Goal: Find specific page/section: Find specific page/section

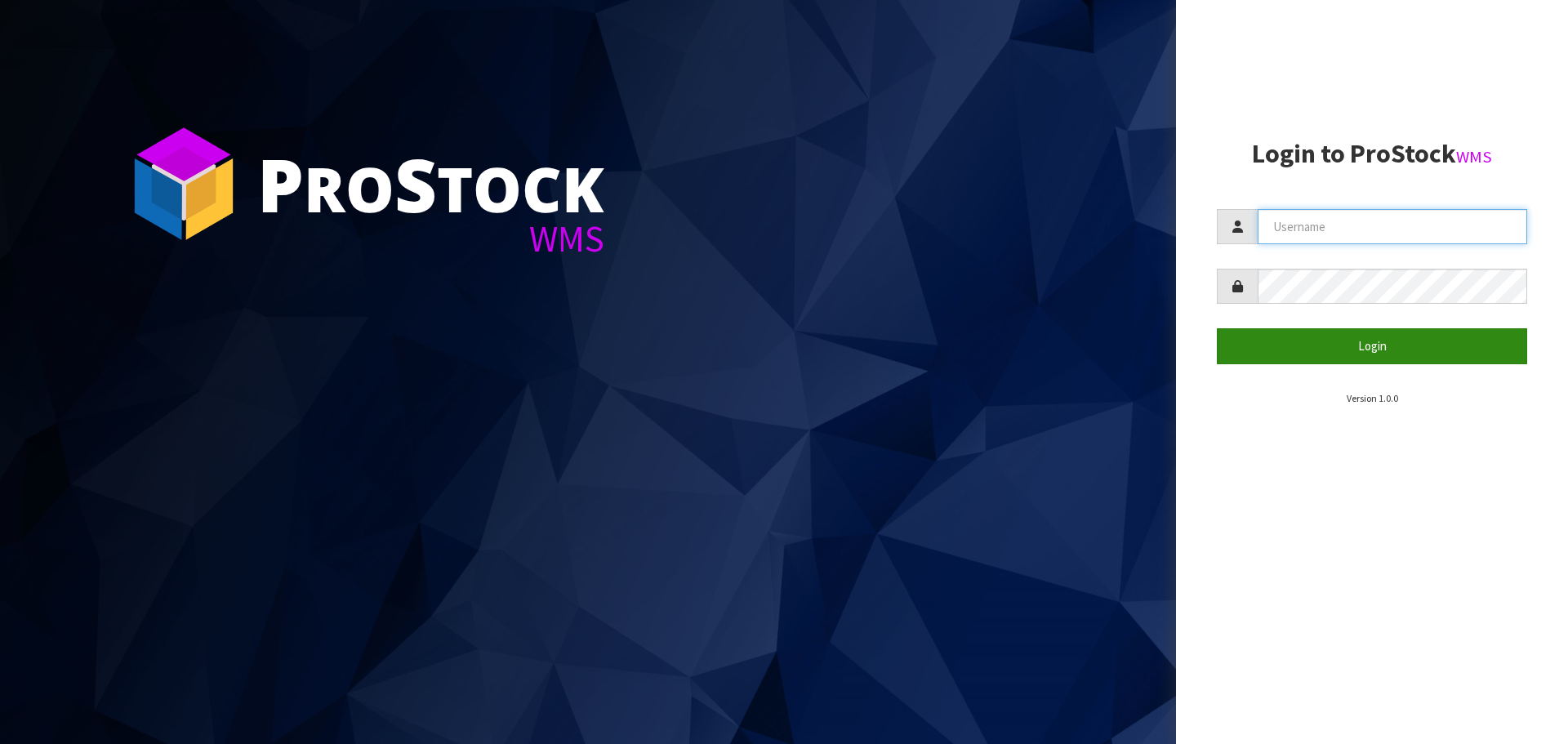
type input "[EMAIL_ADDRESS][DOMAIN_NAME]"
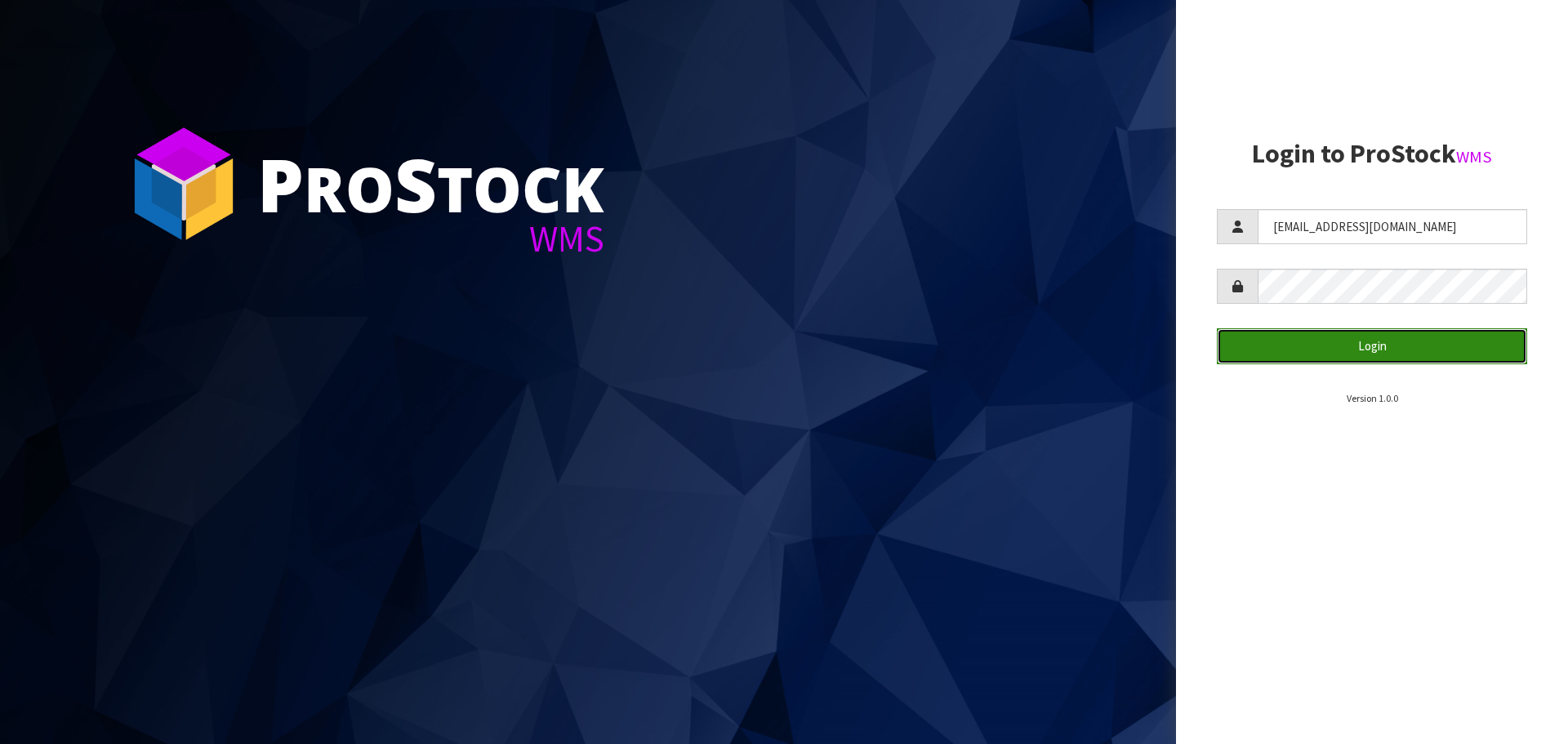
click at [1380, 337] on button "Login" at bounding box center [1372, 346] width 310 height 35
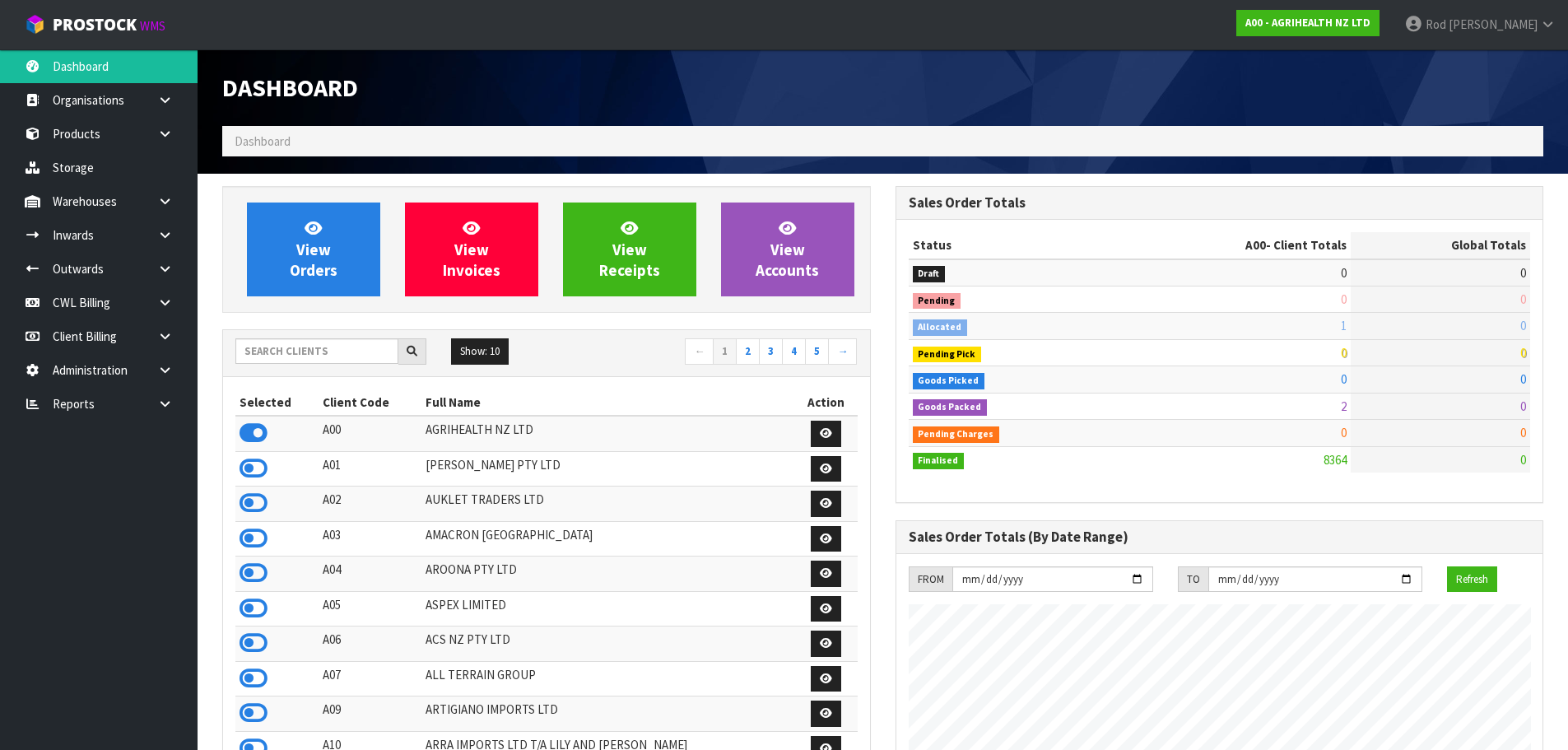
scroll to position [1247, 672]
click at [171, 404] on icon at bounding box center [165, 404] width 16 height 12
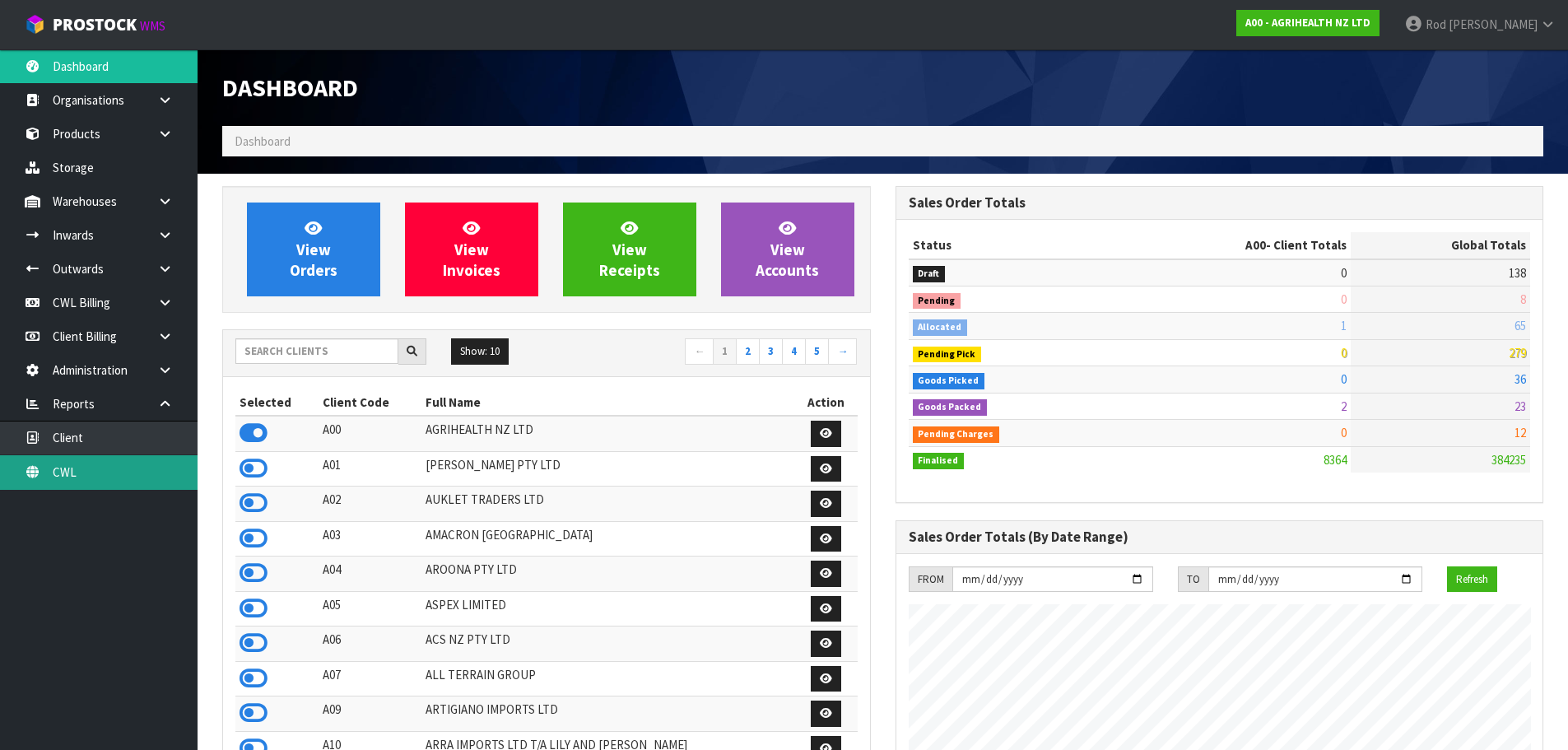
click at [57, 472] on link "CWL" at bounding box center [99, 472] width 197 height 33
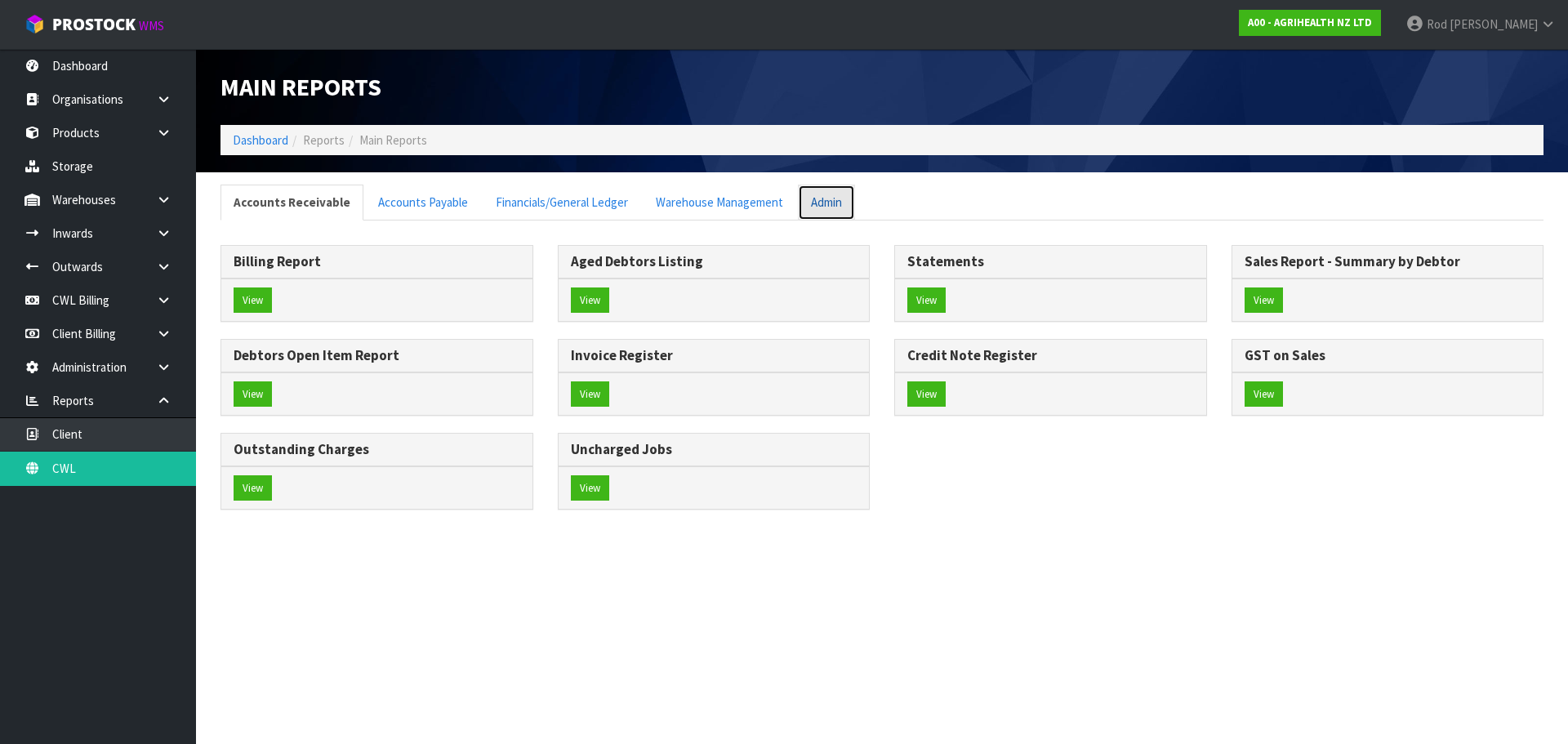
click at [823, 203] on link "Admin" at bounding box center [826, 202] width 57 height 35
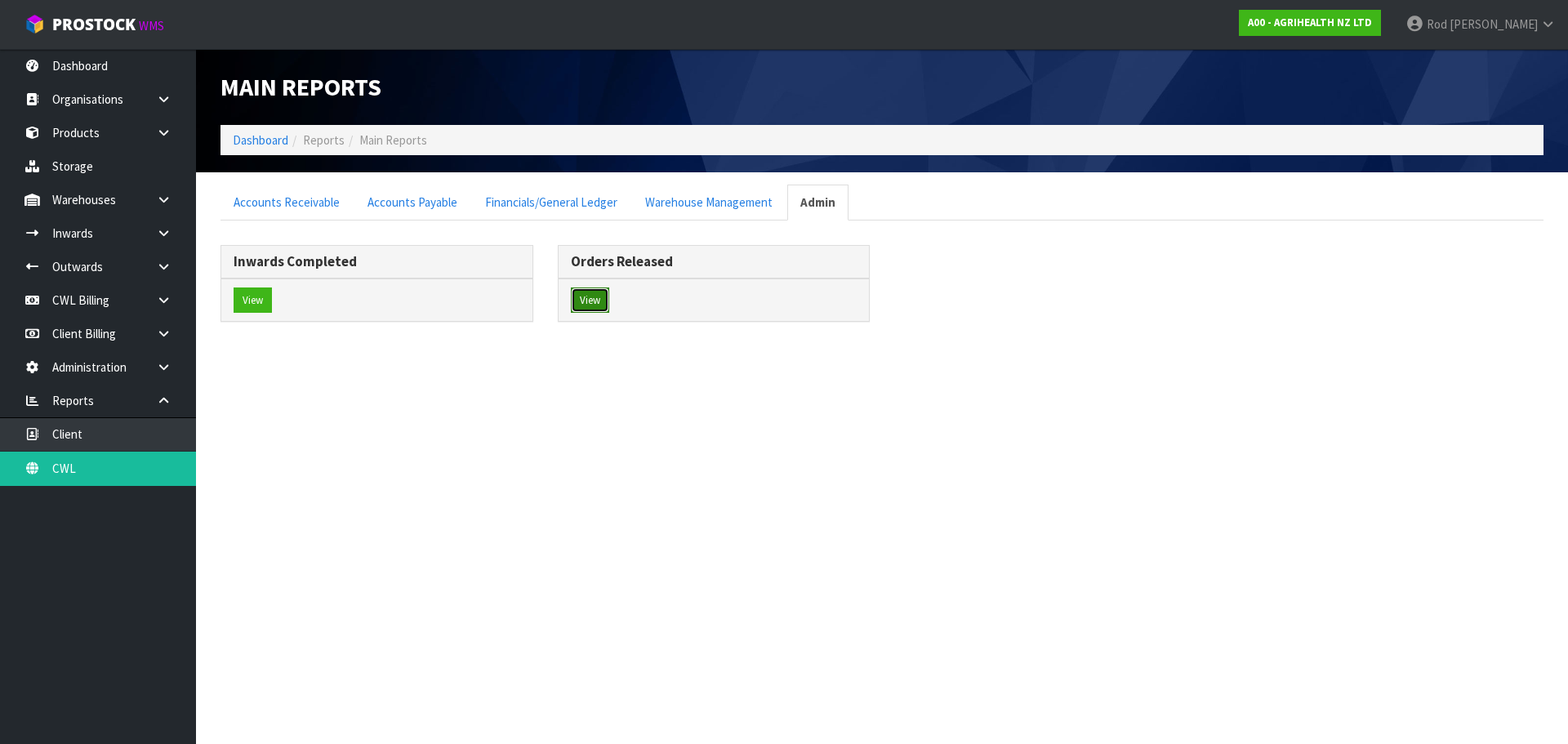
click at [581, 299] on button "View" at bounding box center [590, 300] width 38 height 26
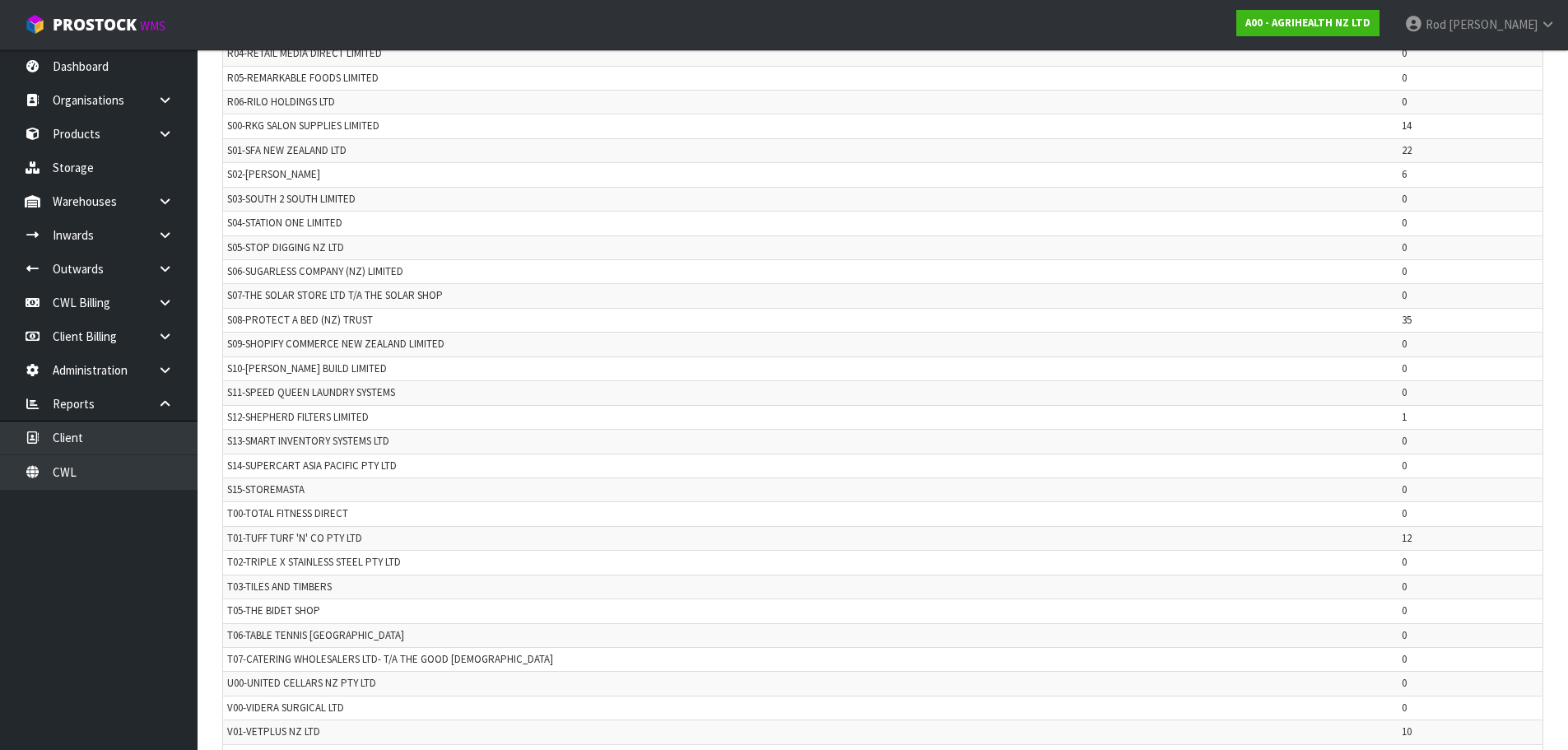
scroll to position [3465, 0]
